Goal: Transaction & Acquisition: Purchase product/service

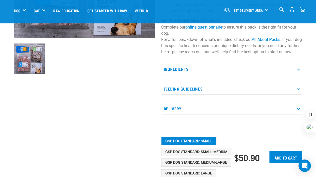
scroll to position [139, 0]
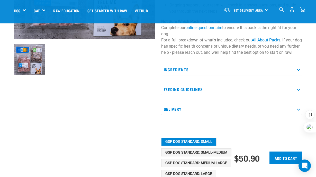
click at [189, 75] on p "Ingredients" at bounding box center [231, 70] width 141 height 12
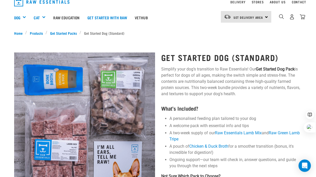
scroll to position [0, 0]
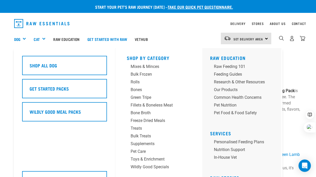
click at [25, 37] on div "Dog" at bounding box center [22, 39] width 16 height 21
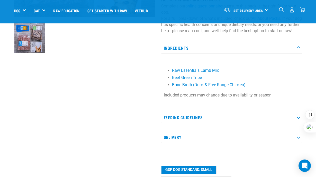
scroll to position [162, 0]
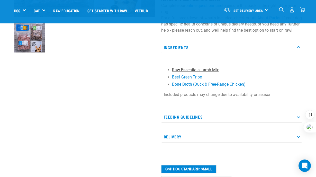
click at [192, 72] on link "Raw Essentials Lamb Mix" at bounding box center [195, 69] width 47 height 5
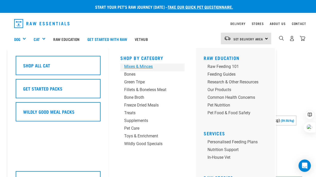
click at [155, 66] on div "Mixes & Minces" at bounding box center [148, 66] width 48 height 6
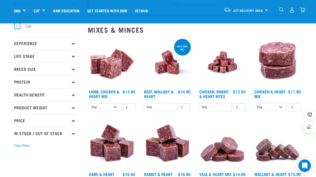
scroll to position [40, 0]
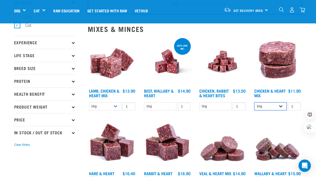
click at [266, 106] on select "1kg 3kg" at bounding box center [270, 106] width 32 height 8
select select "352"
click at [254, 102] on select "1kg 3kg" at bounding box center [270, 106] width 32 height 8
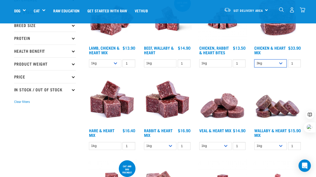
scroll to position [83, 0]
